Goal: Navigation & Orientation: Find specific page/section

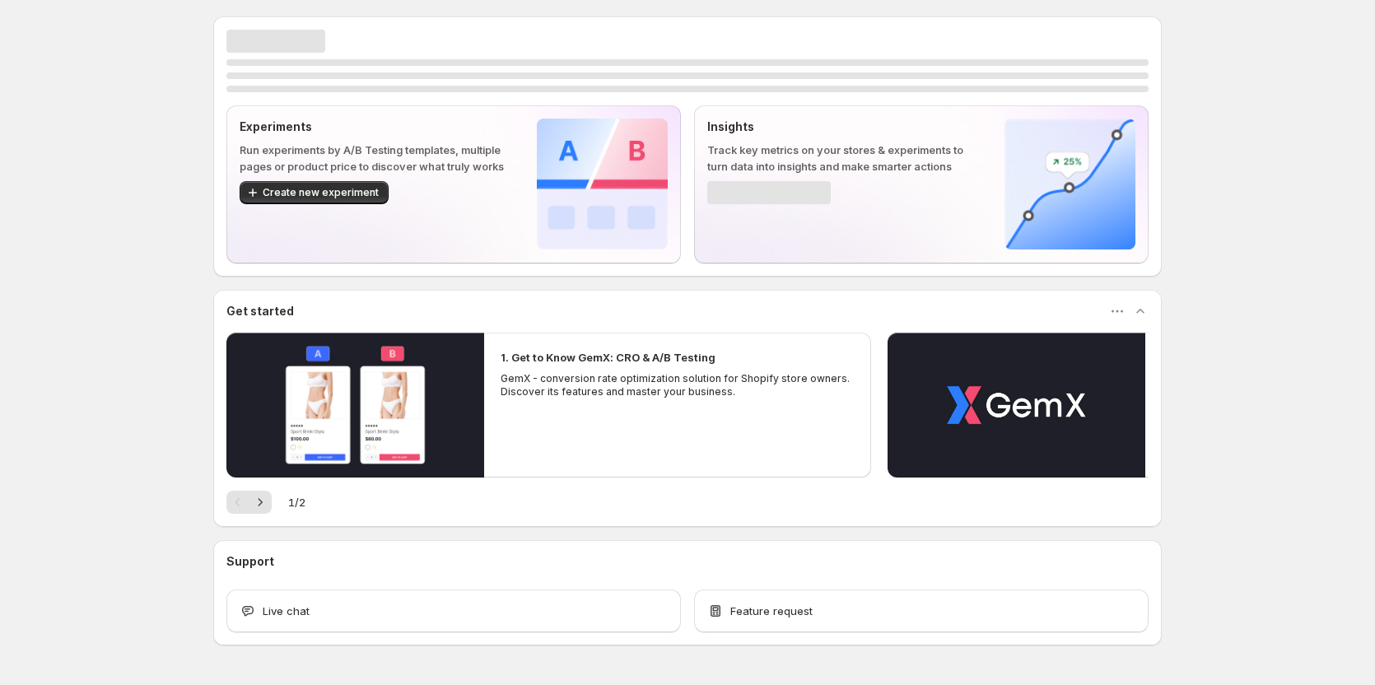
scroll to position [49, 0]
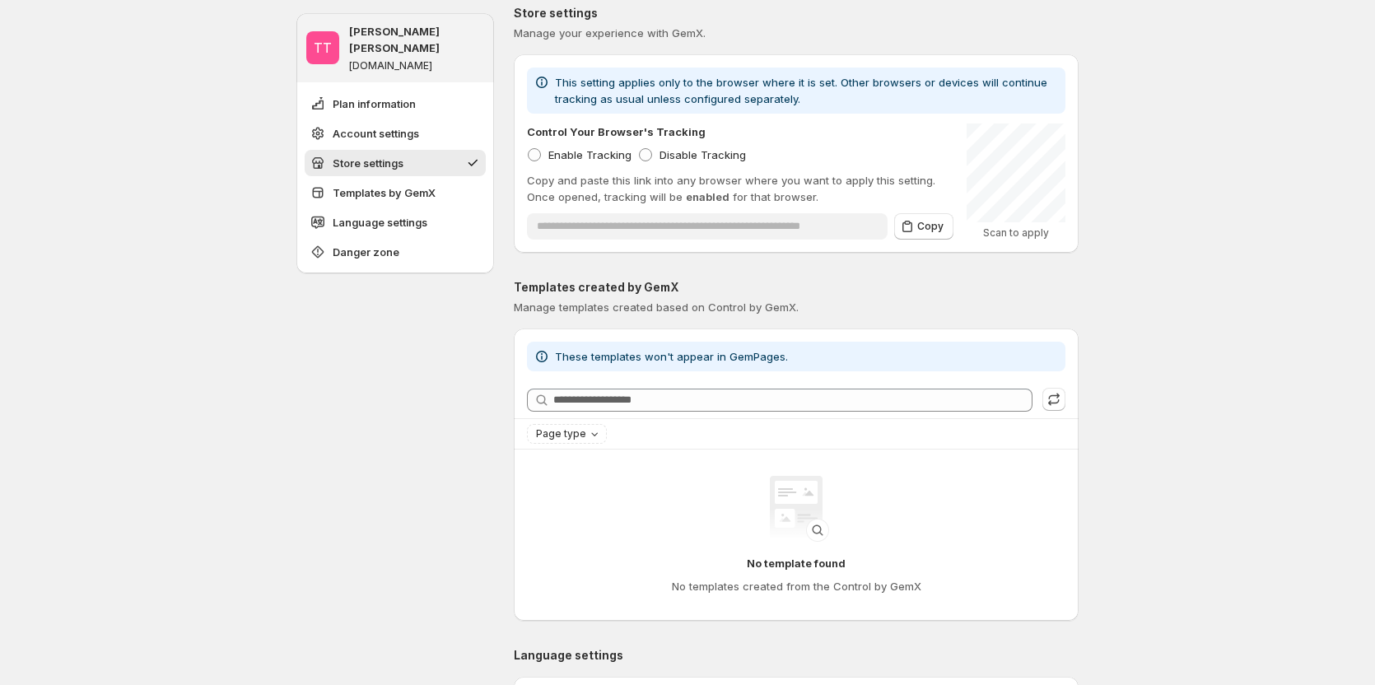
scroll to position [412, 0]
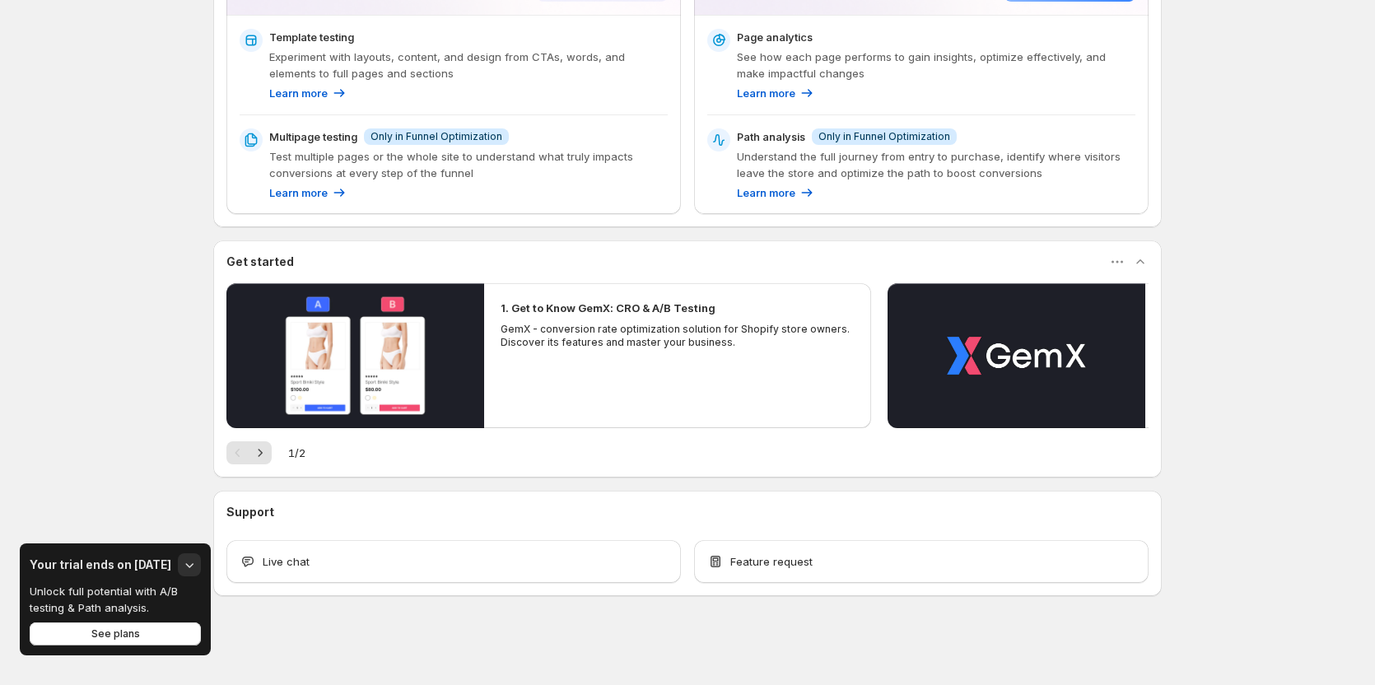
scroll to position [383, 0]
click at [184, 564] on icon "button" at bounding box center [189, 565] width 16 height 16
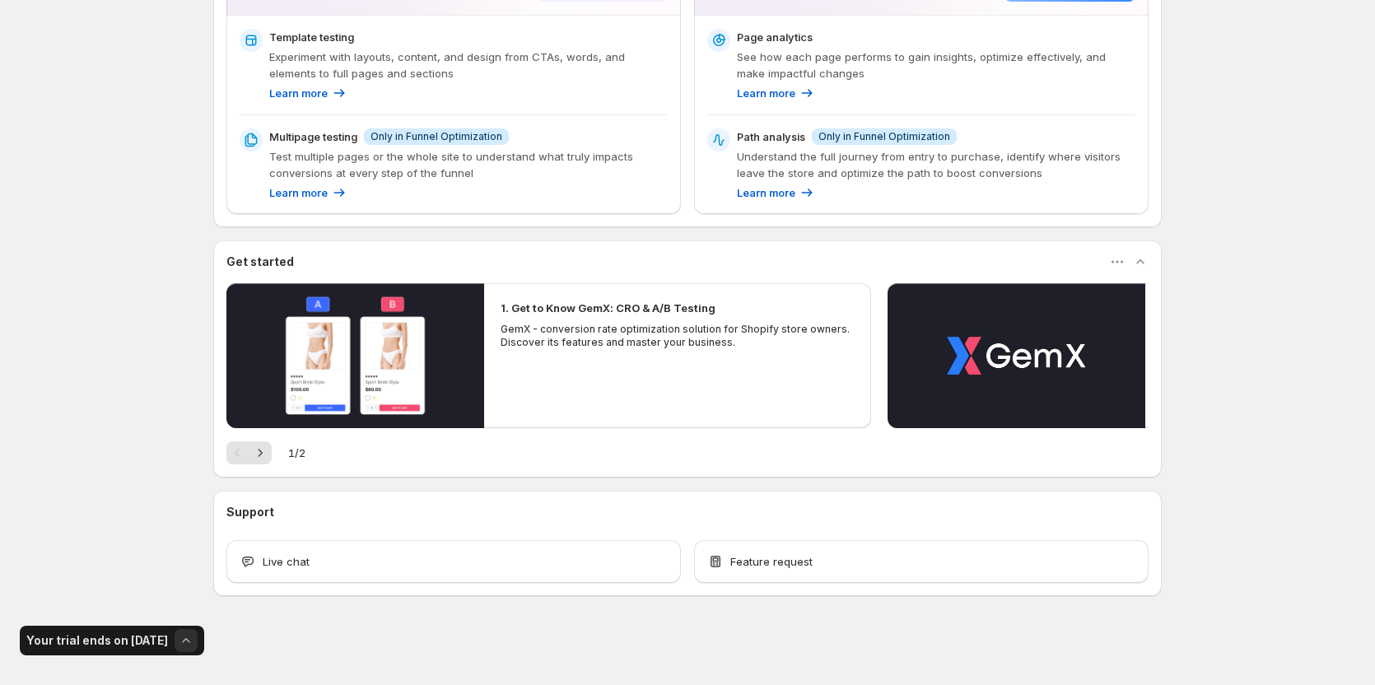
click at [179, 638] on icon "button" at bounding box center [186, 640] width 16 height 16
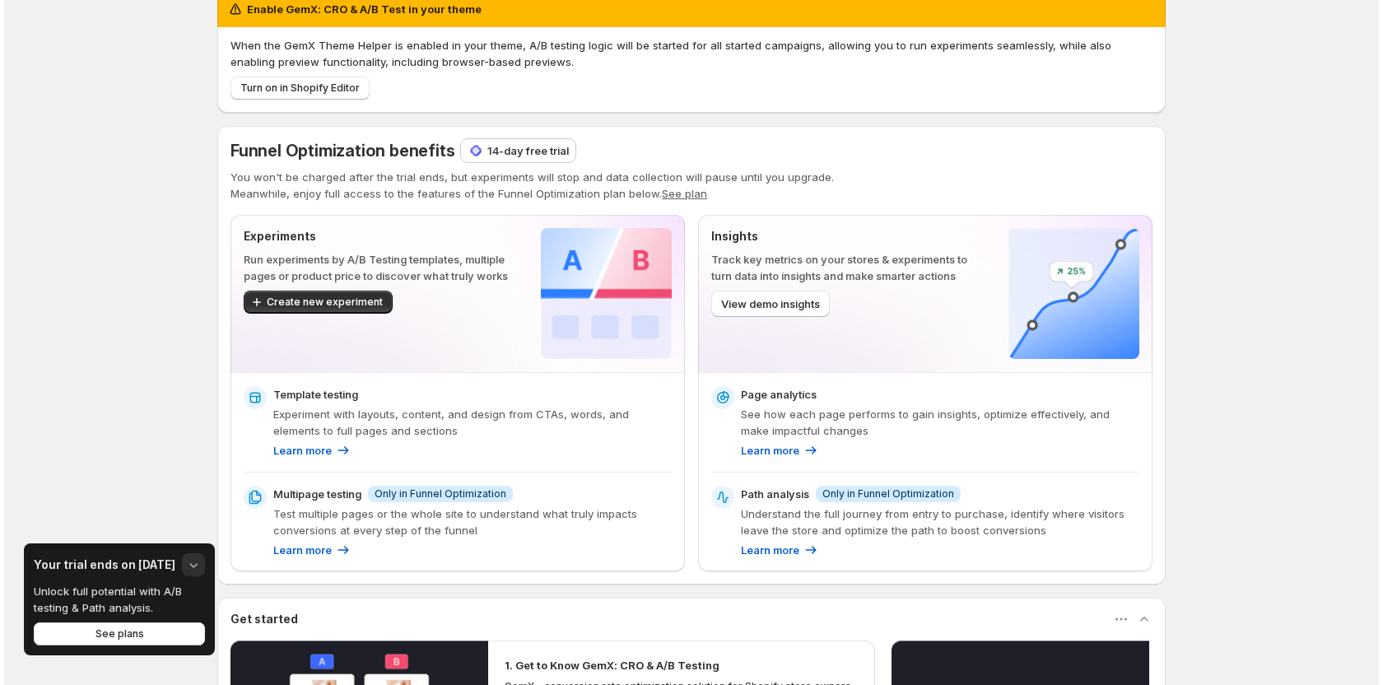
scroll to position [0, 0]
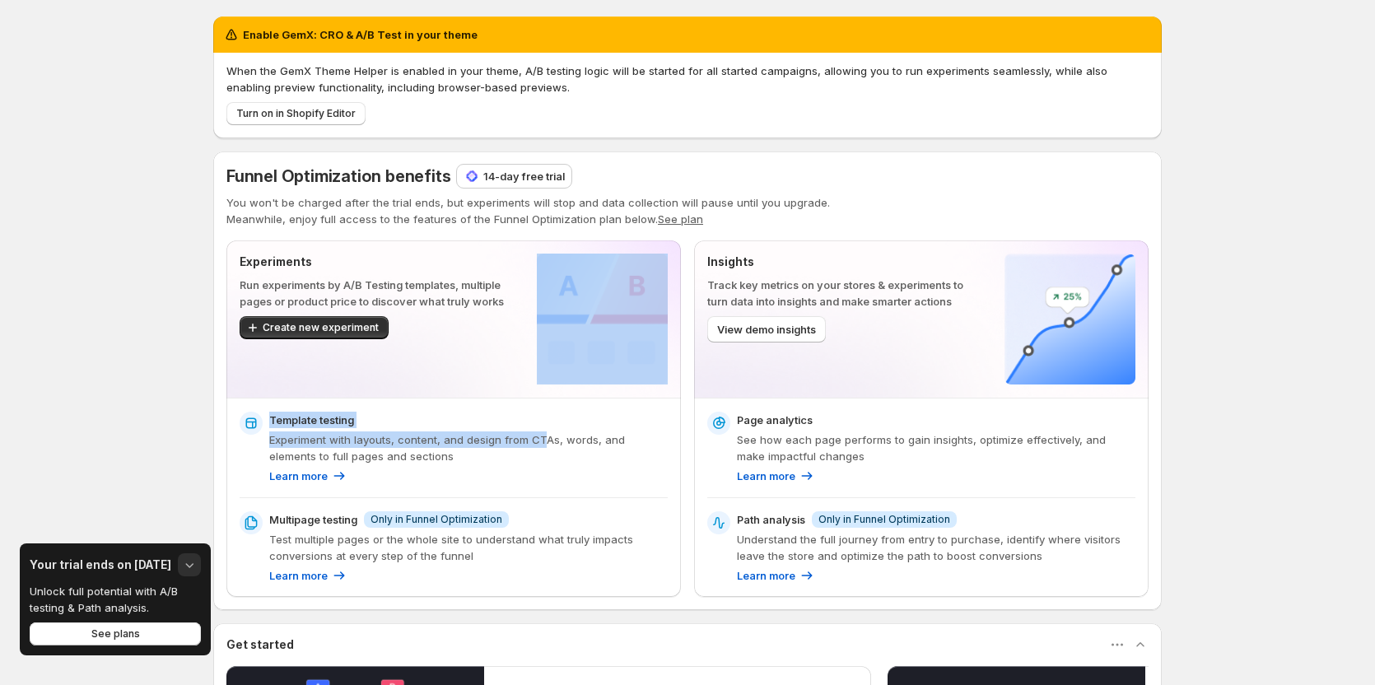
drag, startPoint x: 545, startPoint y: 431, endPoint x: 515, endPoint y: 384, distance: 56.6
click at [515, 384] on div "Experiments Run experiments by A/B Testing templates, multiple pages or product…" at bounding box center [453, 418] width 454 height 356
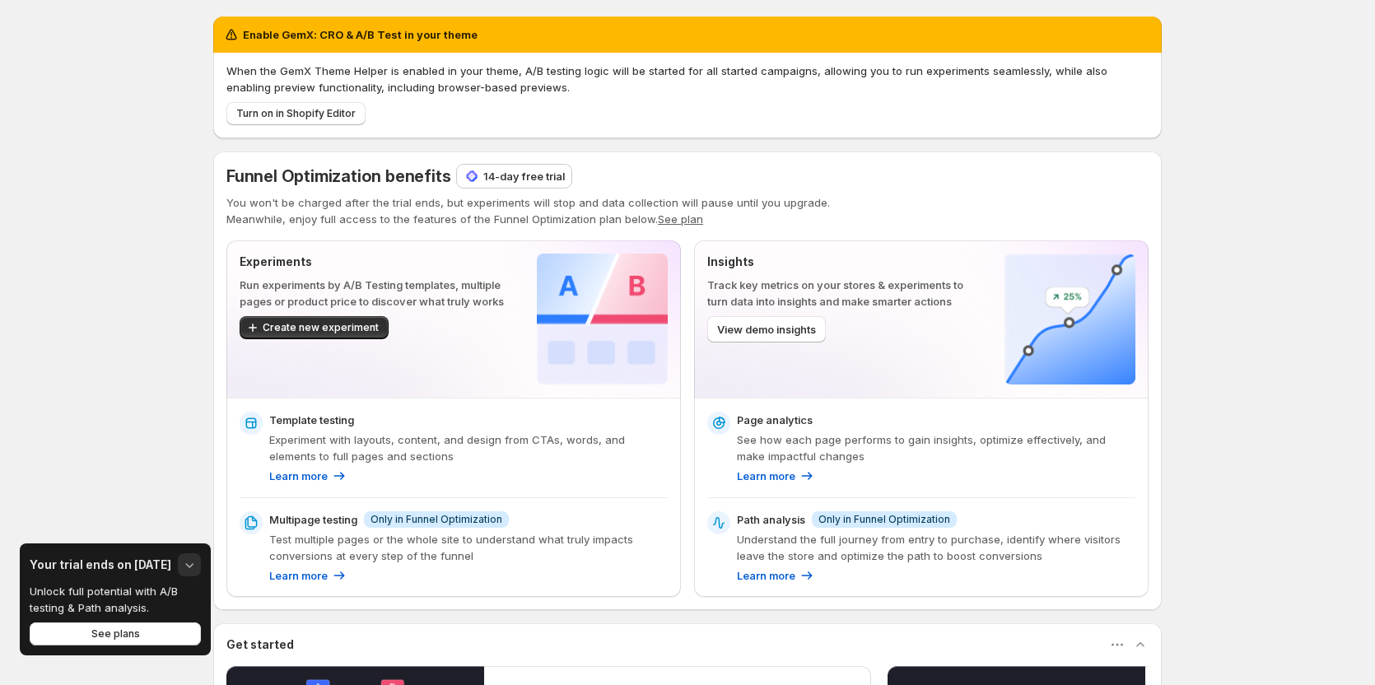
click at [151, 344] on div "Enable GemX: CRO & A/B Test in your theme When the GemX Theme Helper is enabled…" at bounding box center [687, 534] width 1375 height 1068
